Goal: Navigation & Orientation: Go to known website

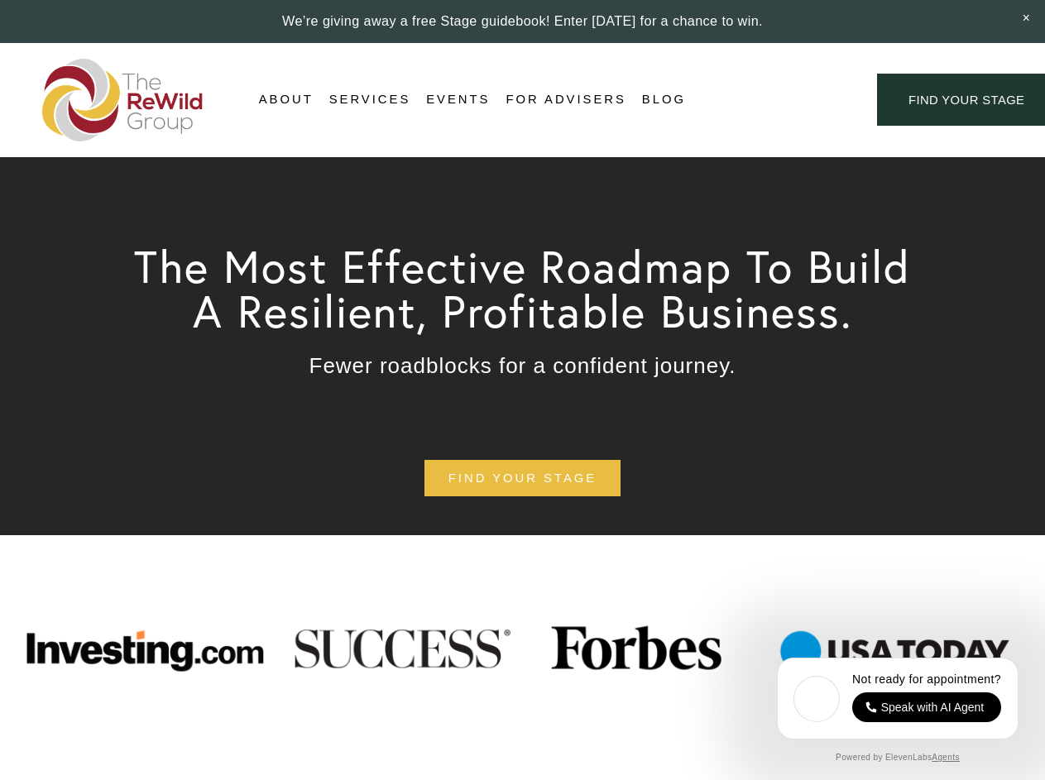
click at [781, 100] on div "Login Account" at bounding box center [781, 100] width 128 height 22
